Goal: Task Accomplishment & Management: Complete application form

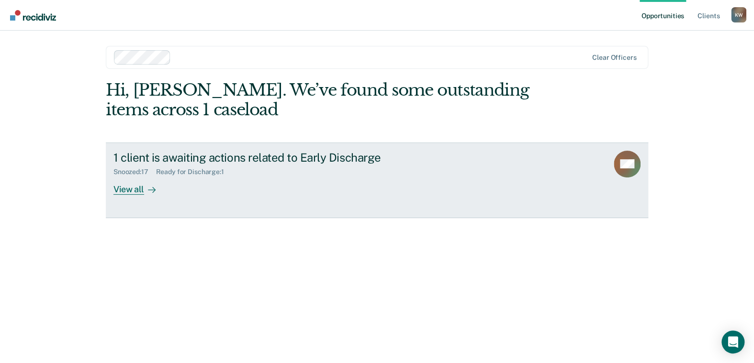
click at [126, 193] on div "View all" at bounding box center [140, 185] width 54 height 19
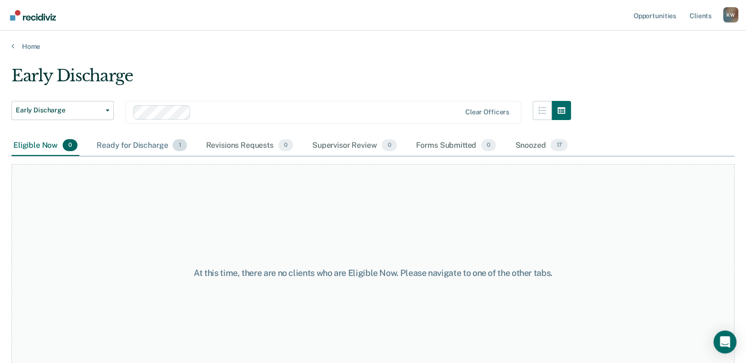
click at [128, 145] on div "Ready for Discharge 1" at bounding box center [142, 145] width 94 height 21
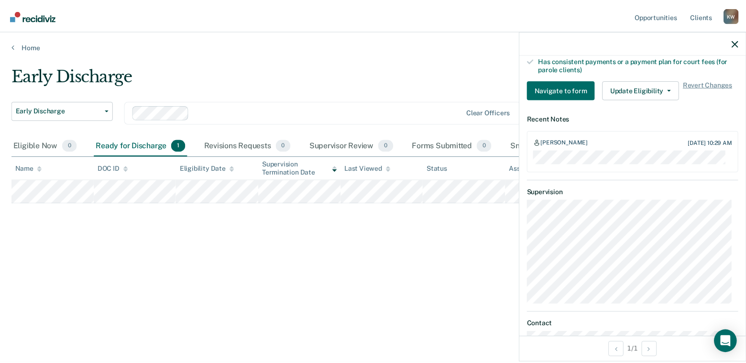
scroll to position [294, 0]
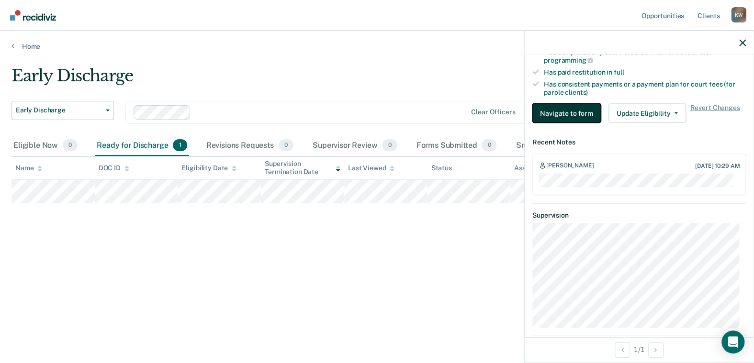
click at [569, 111] on button "Navigate to form" at bounding box center [566, 113] width 68 height 19
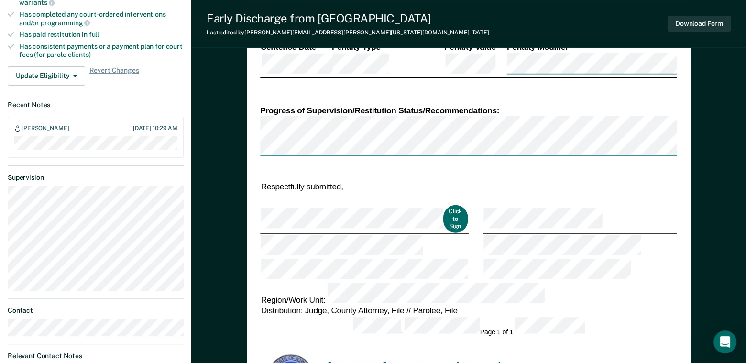
scroll to position [335, 0]
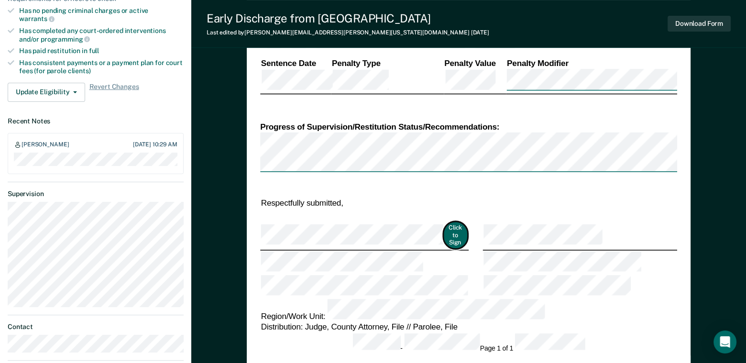
click at [445, 222] on button "Click to Sign" at bounding box center [455, 235] width 24 height 27
type textarea "x"
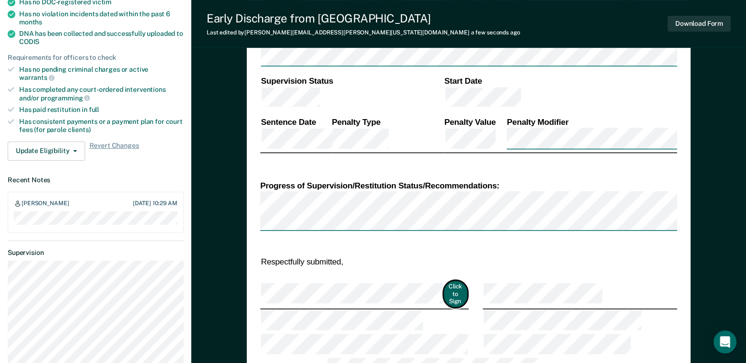
scroll to position [287, 0]
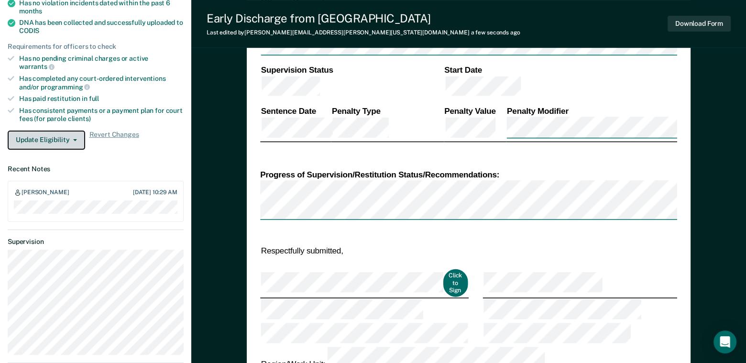
click at [63, 131] on button "Update Eligibility" at bounding box center [47, 140] width 78 height 19
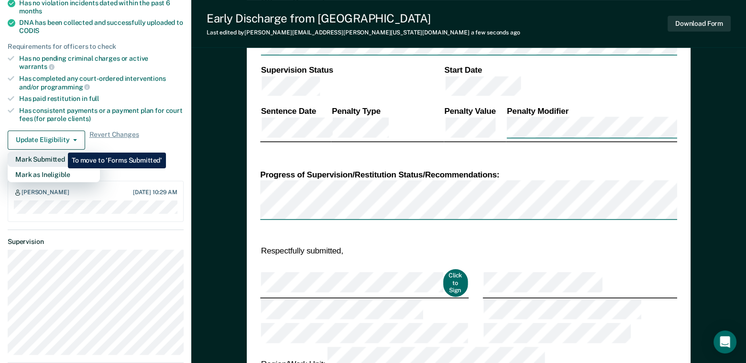
click at [61, 152] on button "Mark Submitted" at bounding box center [54, 159] width 92 height 15
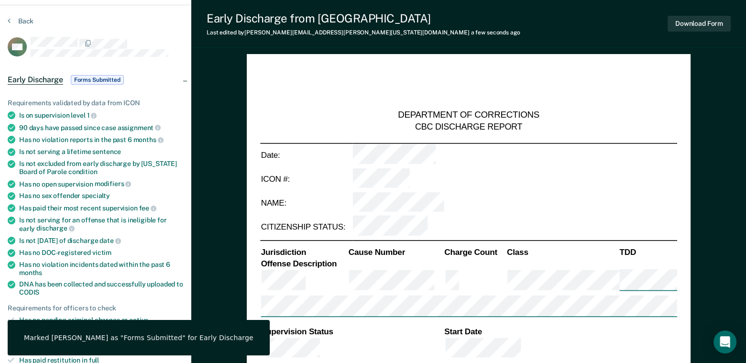
scroll to position [0, 0]
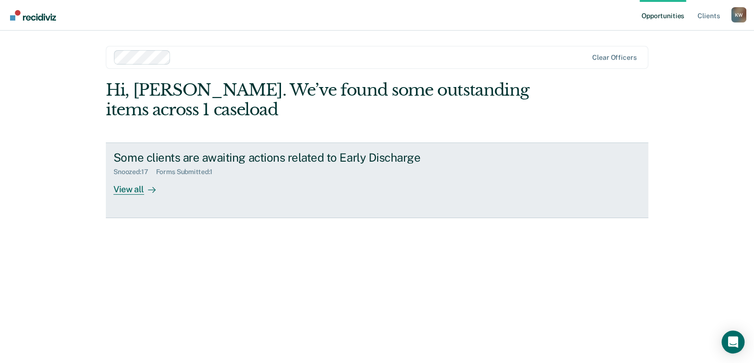
click at [126, 192] on div "View all" at bounding box center [140, 185] width 54 height 19
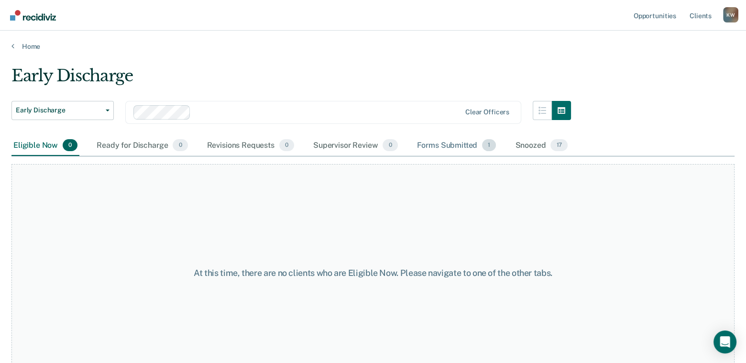
click at [451, 146] on div "Forms Submitted 1" at bounding box center [456, 145] width 83 height 21
